Goal: Task Accomplishment & Management: Manage account settings

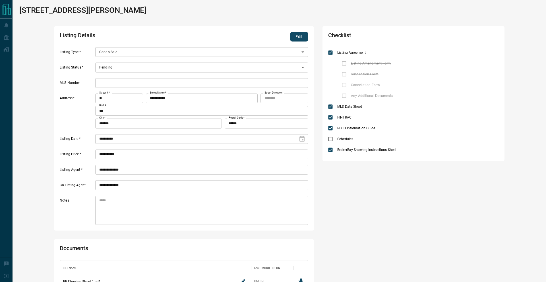
scroll to position [73, 248]
click at [298, 36] on button "Edit" at bounding box center [299, 37] width 18 height 10
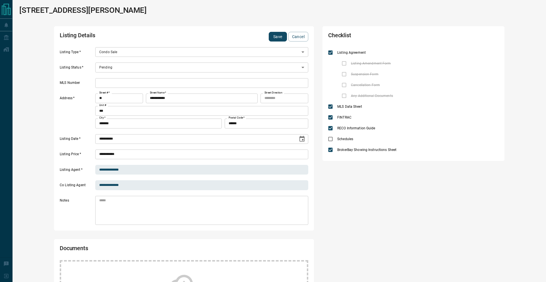
scroll to position [160, 0]
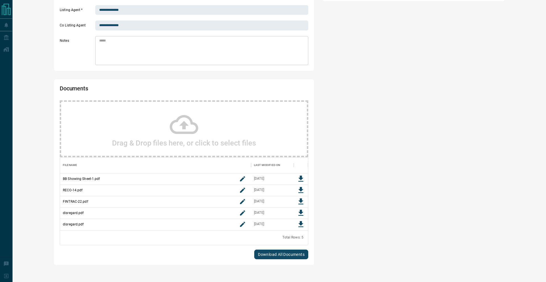
click at [196, 118] on icon at bounding box center [184, 124] width 28 height 28
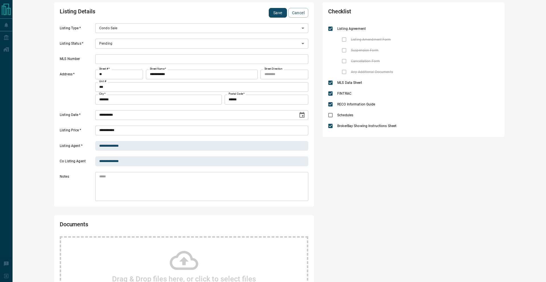
scroll to position [0, 0]
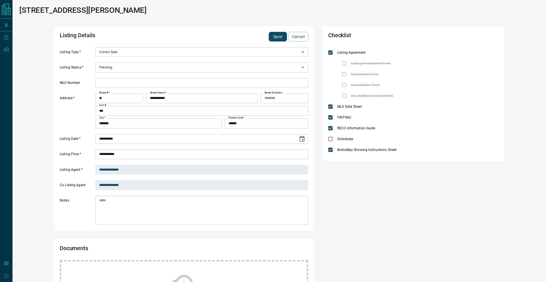
click at [272, 38] on button "Save" at bounding box center [278, 37] width 18 height 10
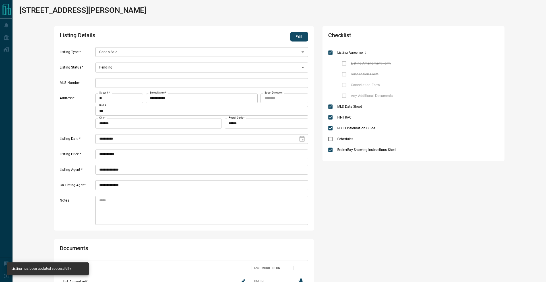
scroll to position [118, 248]
click at [295, 36] on button "Edit" at bounding box center [299, 37] width 18 height 10
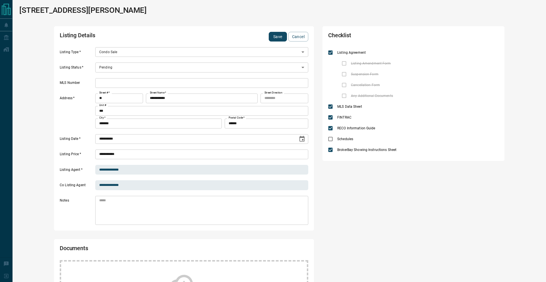
click at [300, 138] on icon "Choose date, selected date is Oct 9, 2025" at bounding box center [302, 139] width 7 height 7
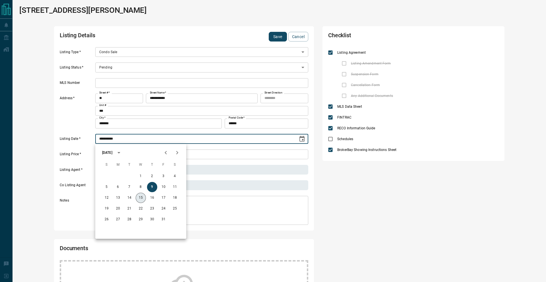
drag, startPoint x: 140, startPoint y: 197, endPoint x: 146, endPoint y: 189, distance: 10.0
click at [140, 197] on button "15" at bounding box center [141, 198] width 10 height 10
type input "**********"
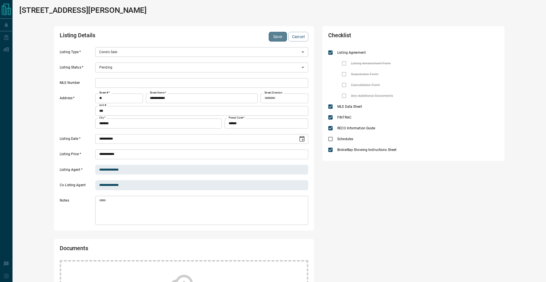
click at [276, 37] on button "Save" at bounding box center [278, 37] width 18 height 10
